Goal: Use online tool/utility: Utilize a website feature to perform a specific function

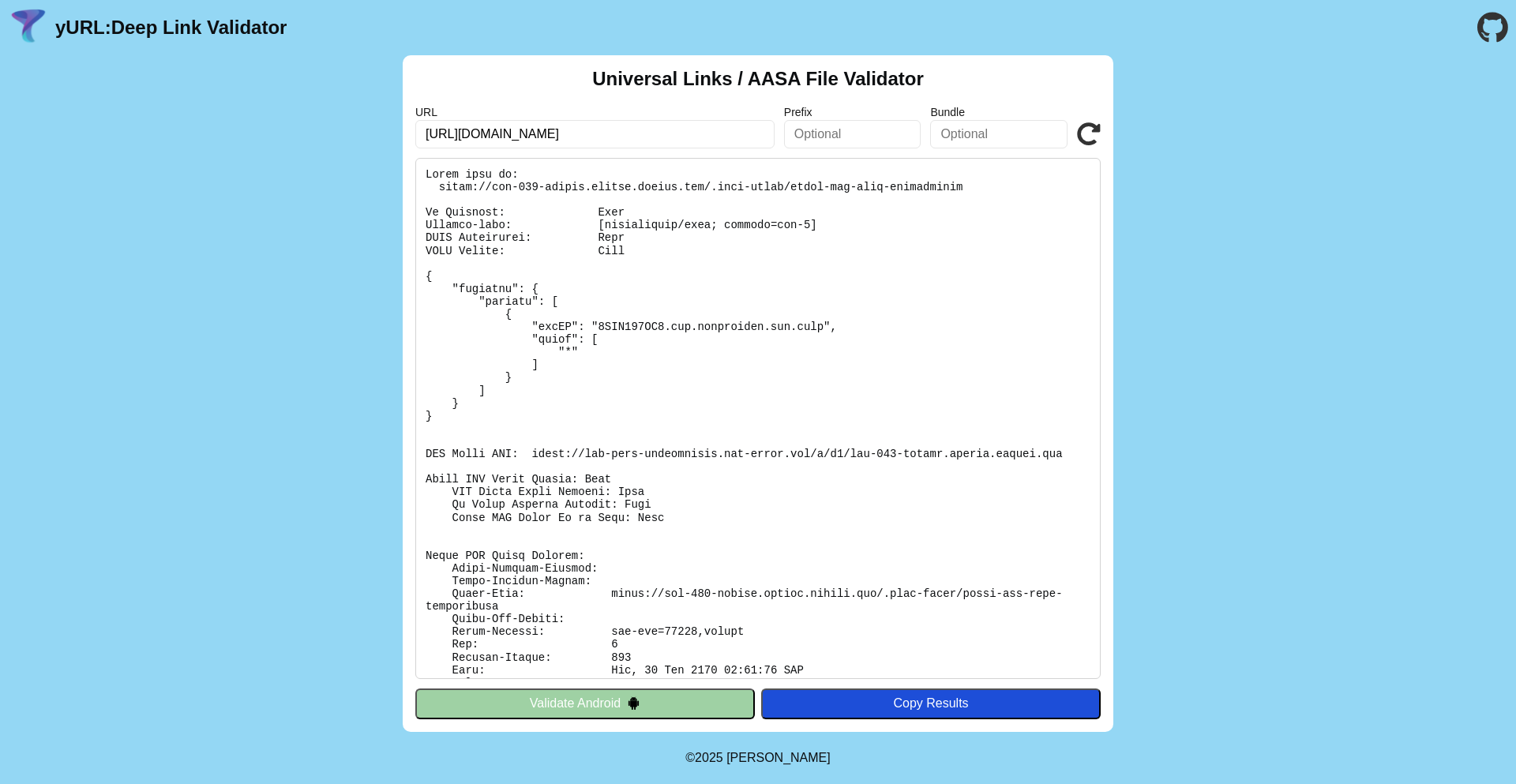
scroll to position [71, 0]
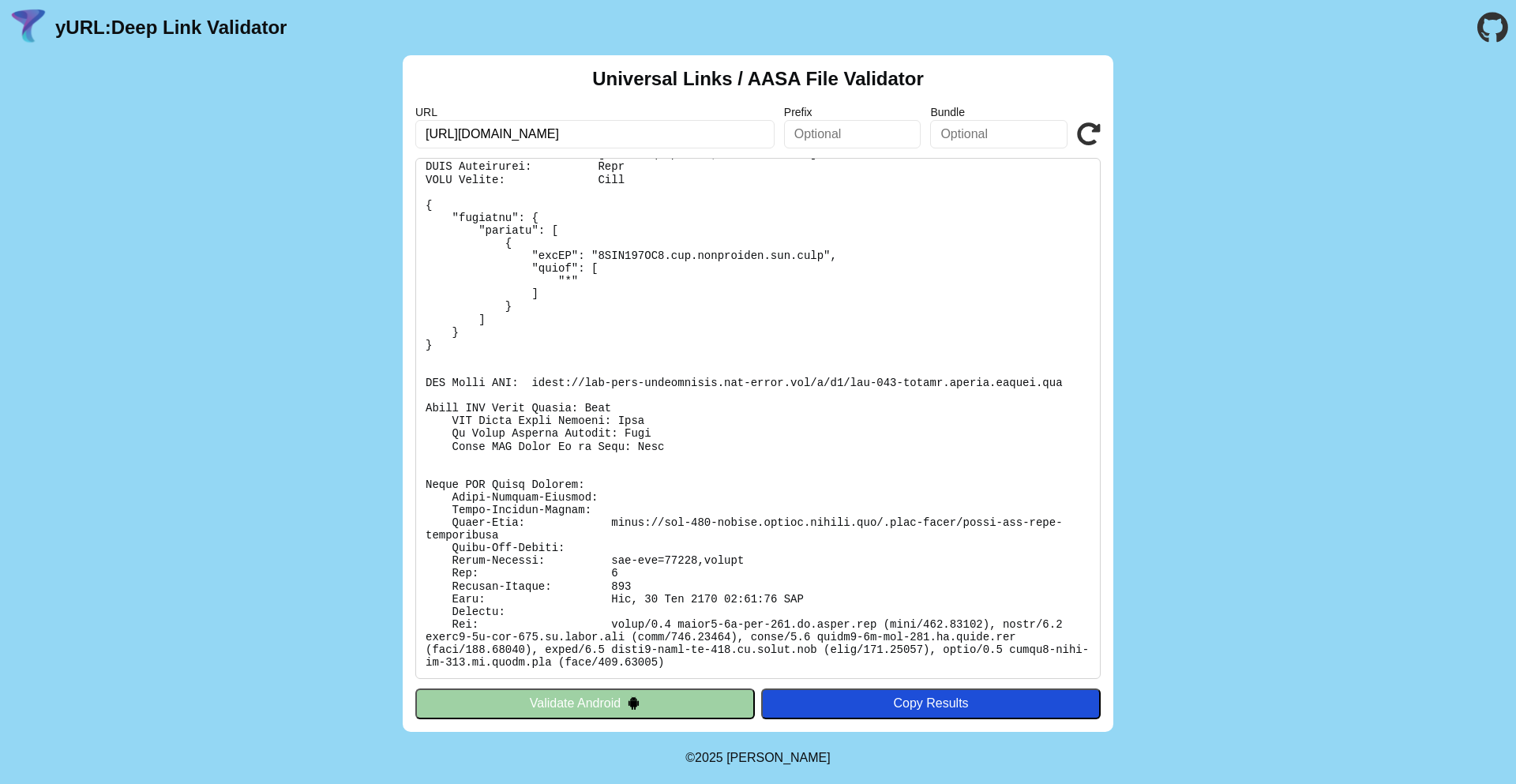
click at [748, 375] on pre at bounding box center [758, 418] width 685 height 521
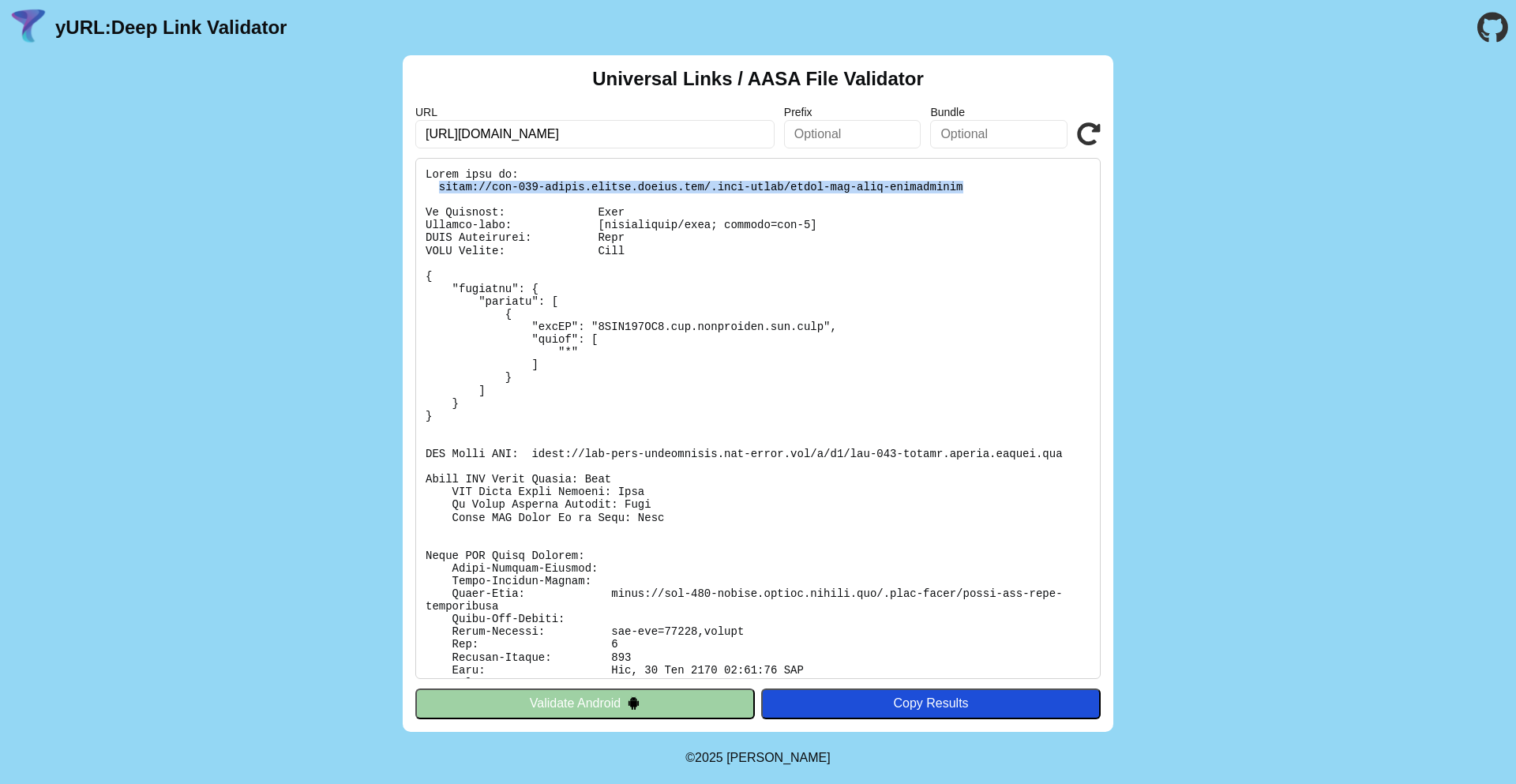
drag, startPoint x: 438, startPoint y: 183, endPoint x: 1030, endPoint y: 194, distance: 592.1
click at [1030, 194] on pre at bounding box center [758, 418] width 685 height 521
copy pre "https://fod-699-dating.newdev.fmpdev.net/.well-known/apple-app-site-association"
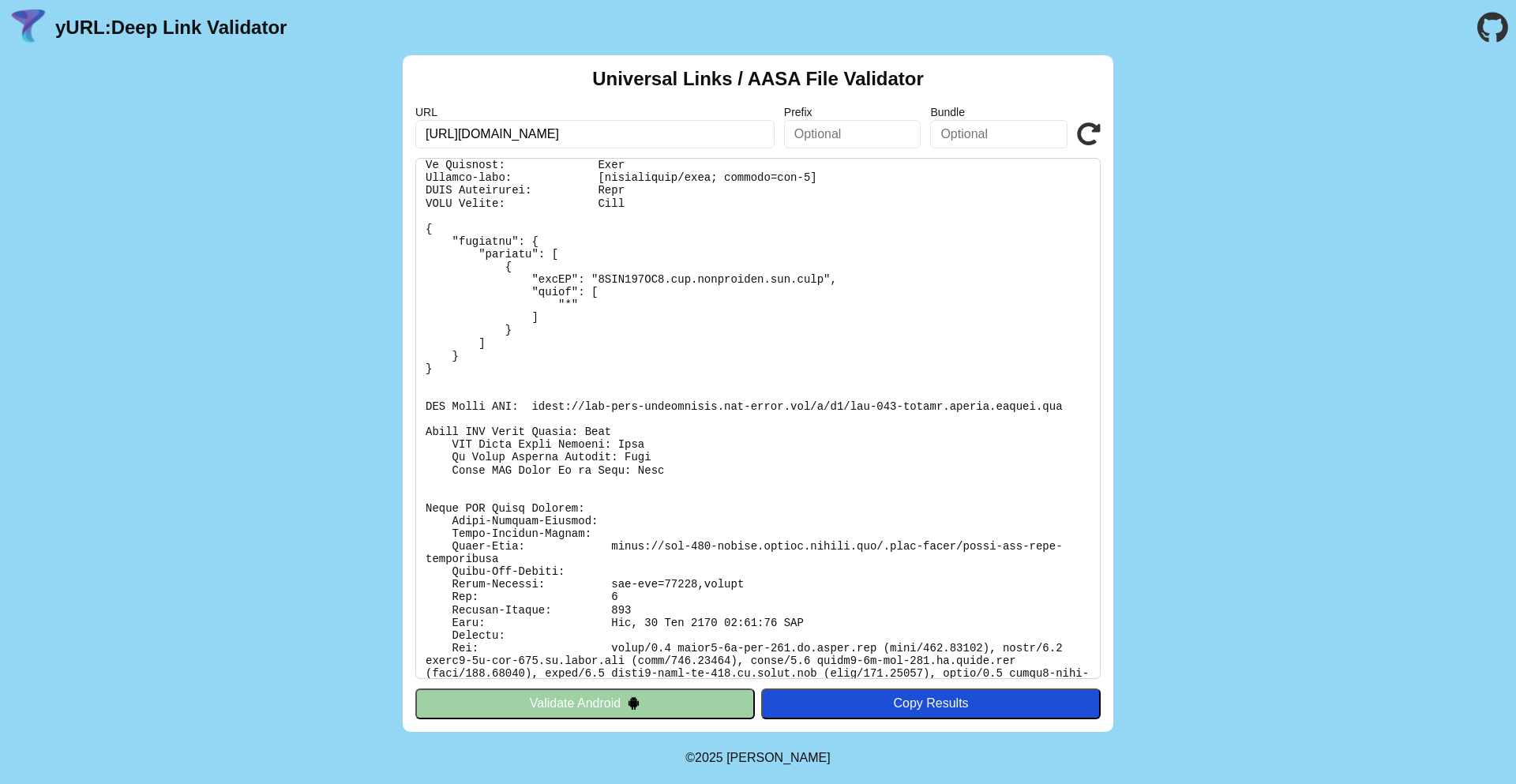
scroll to position [71, 0]
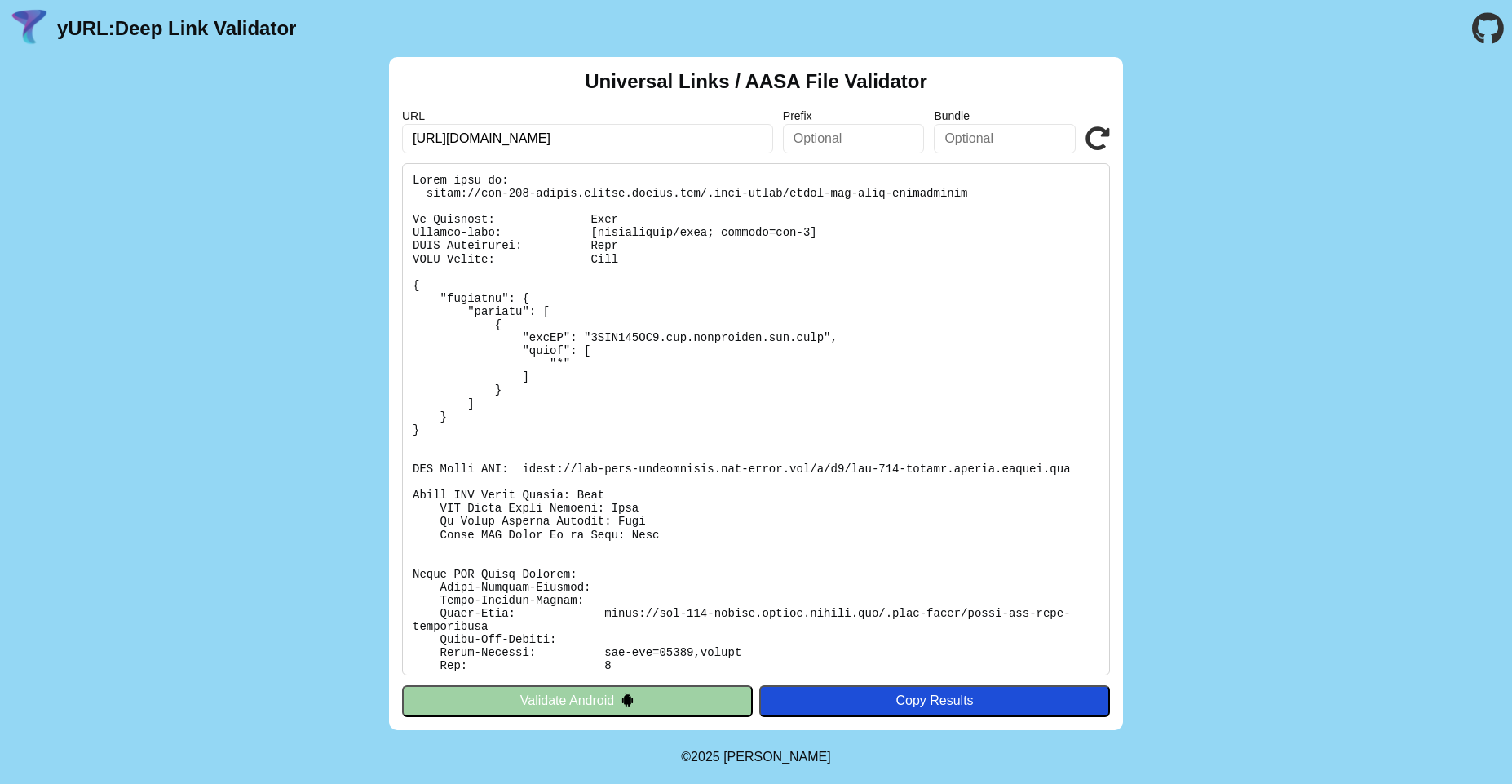
click at [613, 339] on pre at bounding box center [756, 419] width 708 height 513
click at [607, 343] on pre at bounding box center [756, 419] width 708 height 513
